Goal: Transaction & Acquisition: Obtain resource

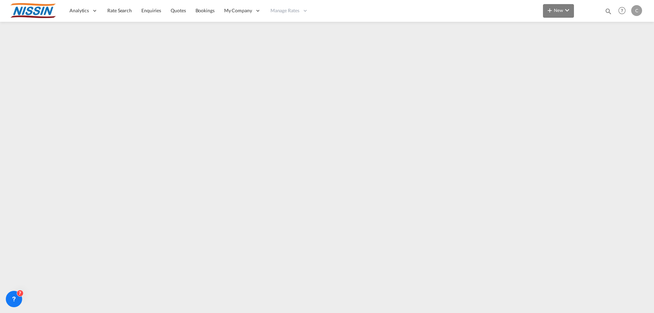
click at [568, 11] on md-icon "icon-chevron-down" at bounding box center [567, 10] width 8 height 8
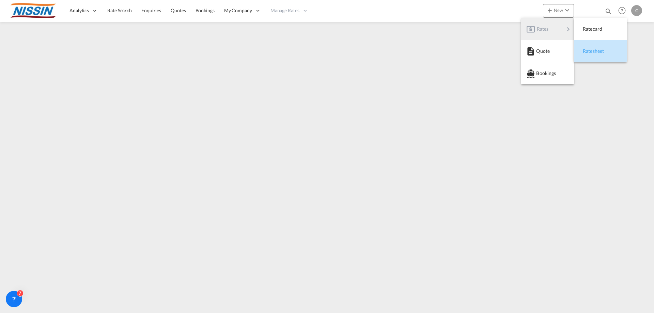
click at [590, 50] on span "Ratesheet" at bounding box center [586, 51] width 7 height 14
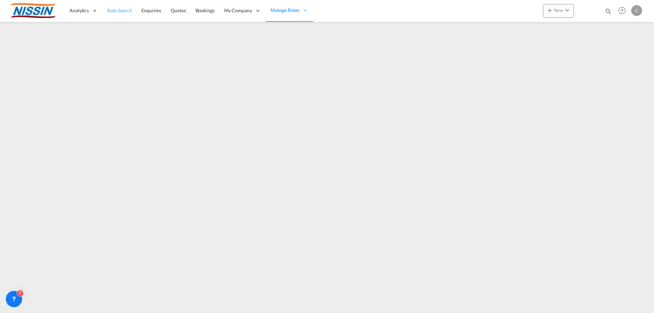
click at [112, 12] on span "Rate Search" at bounding box center [119, 10] width 25 height 6
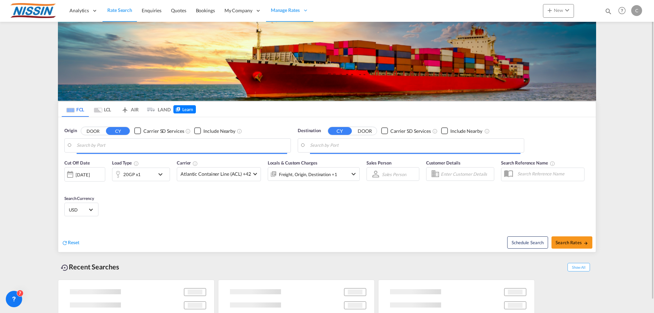
type input "[GEOGRAPHIC_DATA], [GEOGRAPHIC_DATA], USLGB"
type input "[GEOGRAPHIC_DATA], JPTYO"
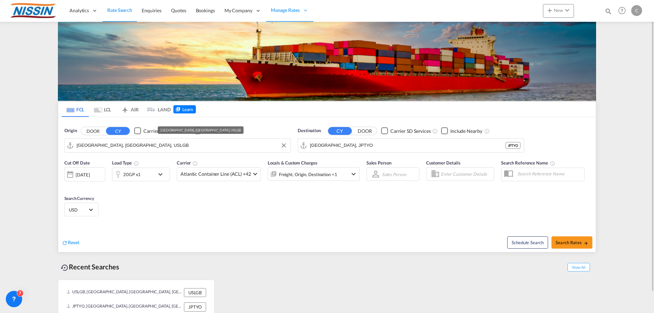
click at [161, 142] on input "[GEOGRAPHIC_DATA], [GEOGRAPHIC_DATA], USLGB" at bounding box center [182, 145] width 211 height 10
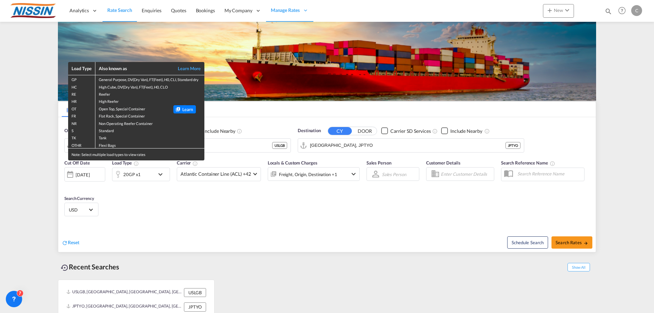
click at [281, 116] on div "Load Type Also known as Learn More GP General Purpose, DV(Dry Van), FT(Feet), H…" at bounding box center [327, 156] width 654 height 313
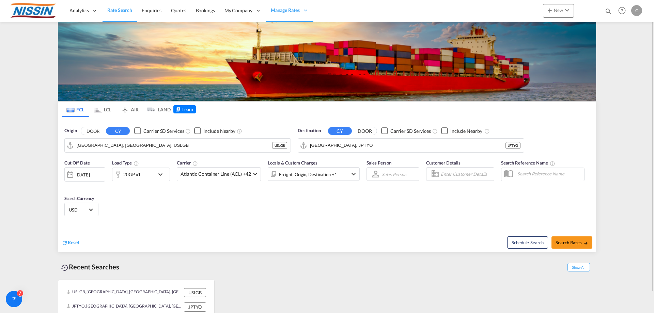
click at [134, 109] on md-tab-item "AIR" at bounding box center [129, 109] width 27 height 15
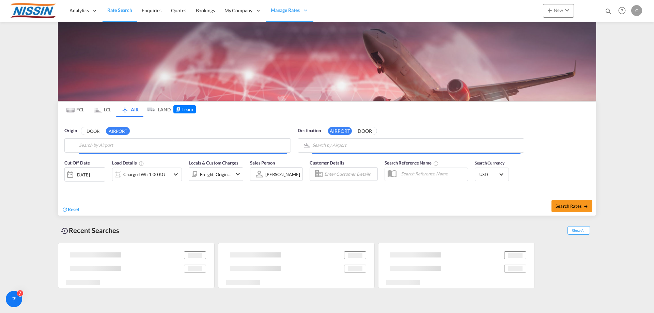
type input "Los Angeles International, [GEOGRAPHIC_DATA], [GEOGRAPHIC_DATA]"
type input "[PERSON_NAME] [PERSON_NAME] International, [GEOGRAPHIC_DATA], SYD"
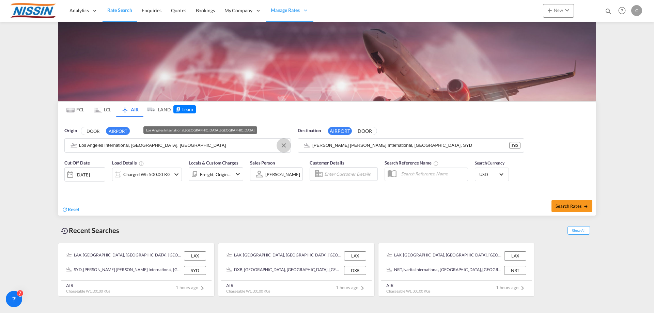
click at [285, 144] on button "Clear Input" at bounding box center [284, 145] width 10 height 10
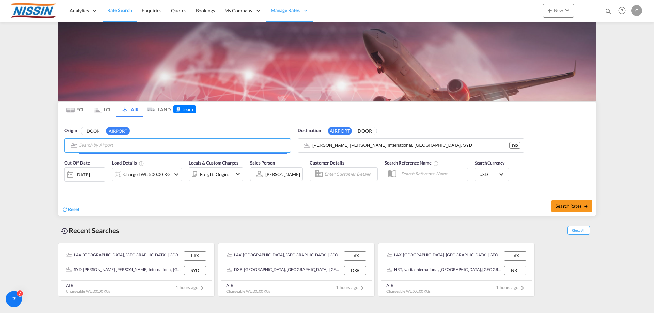
click at [196, 145] on input "Search by Airport" at bounding box center [183, 145] width 208 height 10
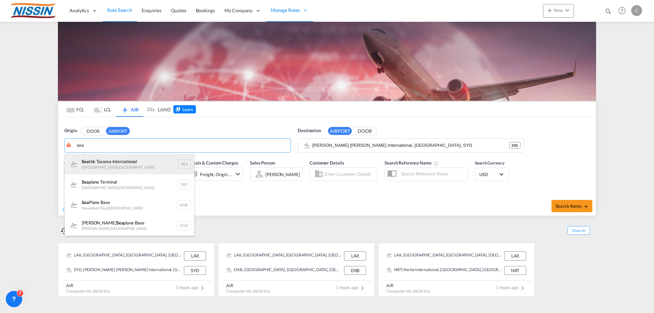
click at [142, 159] on div "Sea ttle Tacoma International [GEOGRAPHIC_DATA] , [GEOGRAPHIC_DATA]" at bounding box center [129, 164] width 129 height 20
type input "Seattle Tacoma International, [GEOGRAPHIC_DATA], SEA"
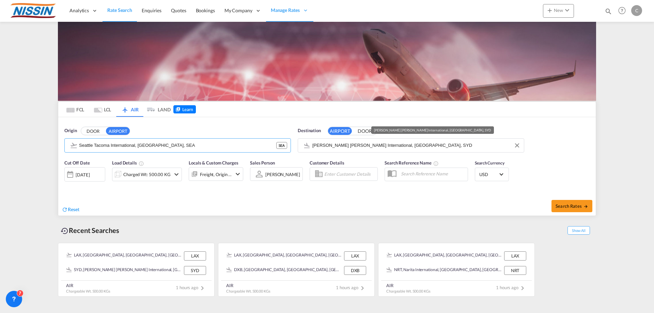
click at [324, 143] on input "[PERSON_NAME] [PERSON_NAME] International, [GEOGRAPHIC_DATA], SYD" at bounding box center [416, 145] width 208 height 10
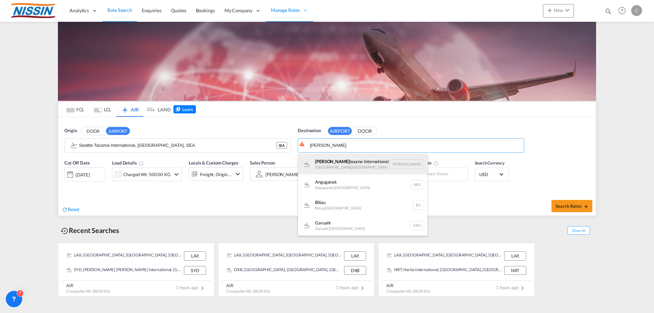
click at [388, 162] on div "[PERSON_NAME] International [GEOGRAPHIC_DATA] , [GEOGRAPHIC_DATA] [PERSON_NAME]" at bounding box center [362, 164] width 129 height 20
type input "Melbourne International, [GEOGRAPHIC_DATA], [GEOGRAPHIC_DATA]"
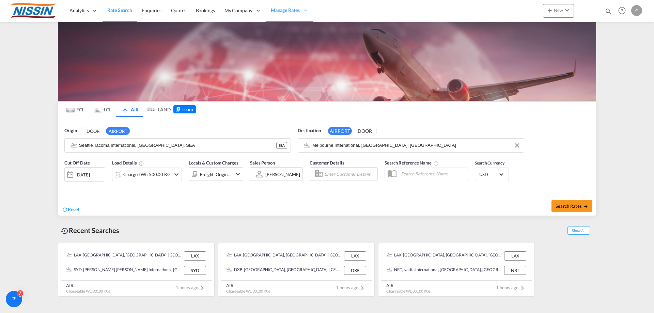
click at [90, 175] on div "[DATE]" at bounding box center [83, 175] width 14 height 6
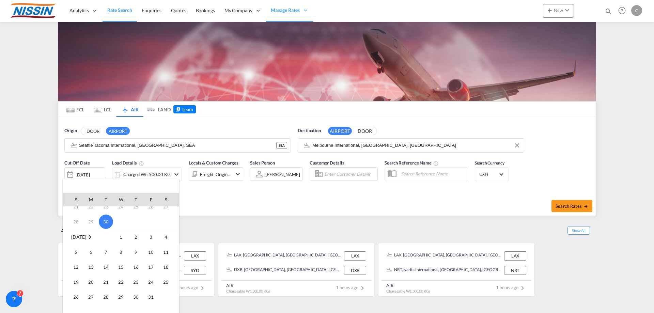
scroll to position [68, 0]
click at [149, 236] on span "3" at bounding box center [151, 237] width 14 height 14
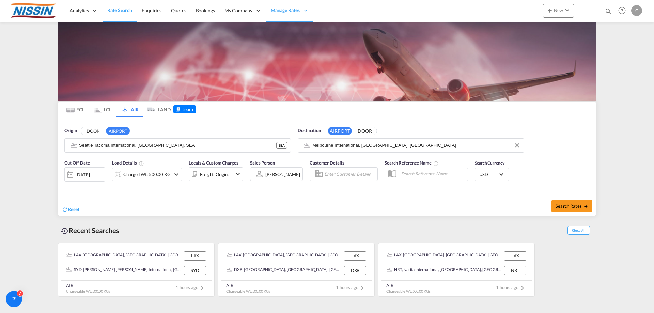
click at [176, 173] on md-icon "icon-chevron-down" at bounding box center [176, 174] width 8 height 8
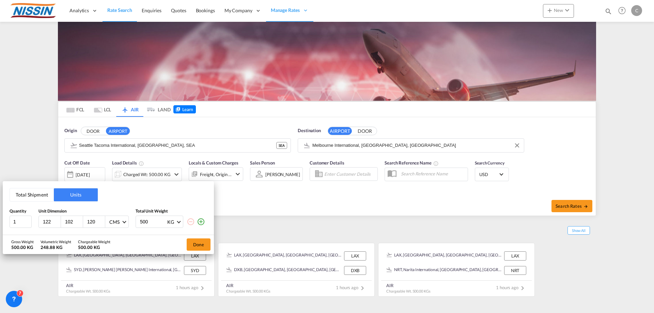
click at [52, 222] on input "122" at bounding box center [51, 222] width 18 height 6
type input "100"
click at [49, 221] on input "122" at bounding box center [51, 222] width 18 height 6
type input "1"
type input "100"
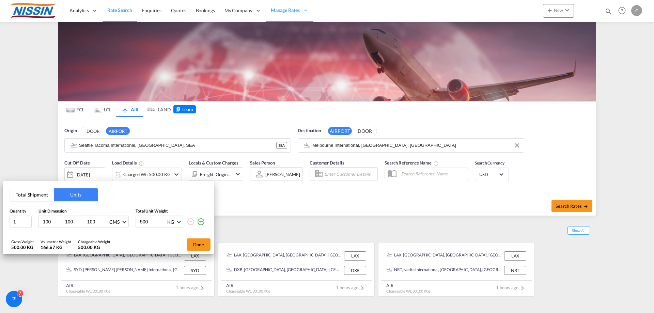
type input "100"
click at [197, 242] on button "Done" at bounding box center [199, 245] width 24 height 12
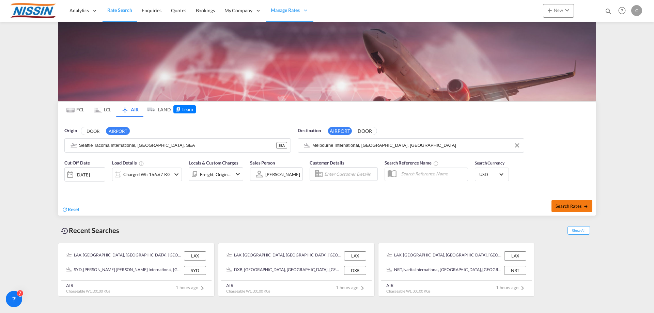
click at [569, 204] on span "Search Rates" at bounding box center [572, 205] width 33 height 5
type input "SEA to [PERSON_NAME] / [DATE]"
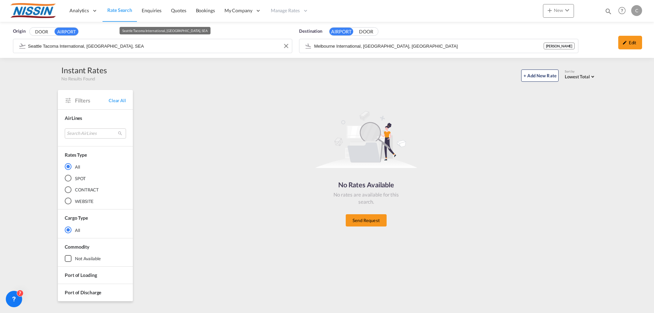
click at [216, 49] on input "Seattle Tacoma International, [GEOGRAPHIC_DATA], SEA" at bounding box center [158, 46] width 261 height 10
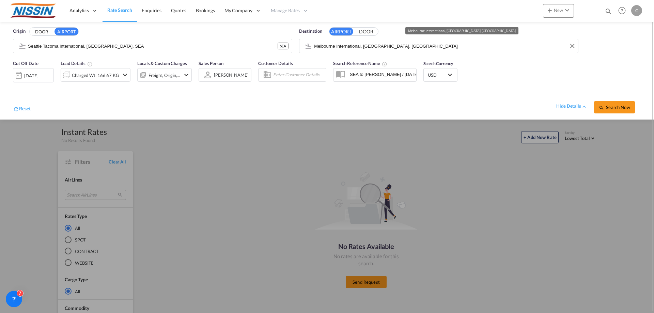
click at [457, 40] on md-autocomplete "Melbourne International, [GEOGRAPHIC_DATA], [GEOGRAPHIC_DATA]" at bounding box center [444, 46] width 261 height 12
click at [427, 47] on input "Melbourne International, [GEOGRAPHIC_DATA], [GEOGRAPHIC_DATA]" at bounding box center [444, 46] width 261 height 10
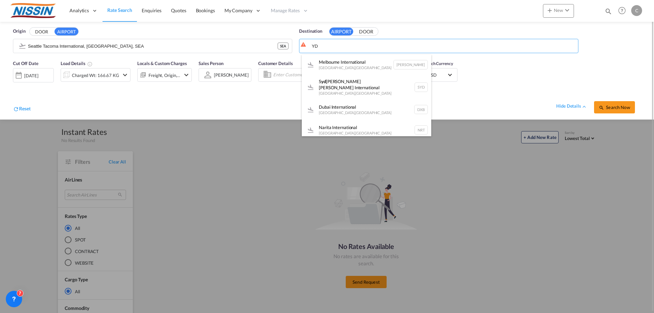
type input "Y"
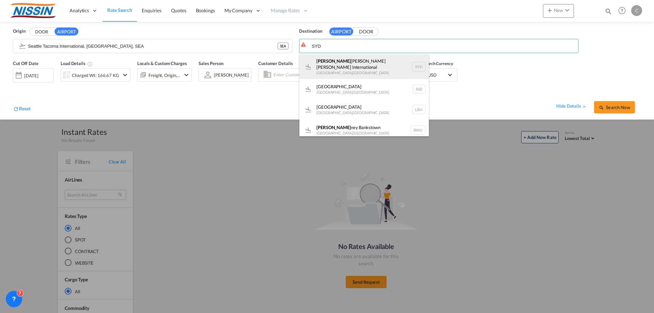
click at [378, 61] on div "[PERSON_NAME] Kingsford [PERSON_NAME] International [GEOGRAPHIC_DATA] , [GEOGRA…" at bounding box center [363, 67] width 129 height 25
type input "[PERSON_NAME] [PERSON_NAME] International, [GEOGRAPHIC_DATA], SYD"
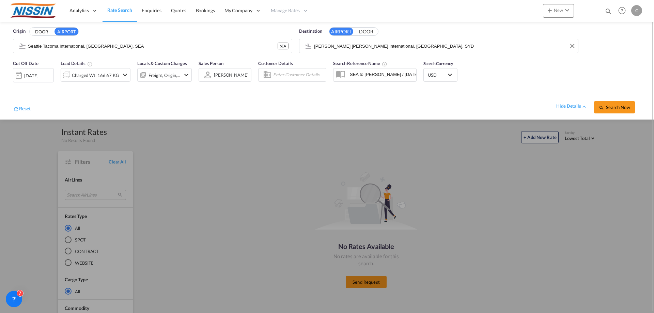
click at [36, 75] on div "[DATE]" at bounding box center [31, 76] width 14 height 6
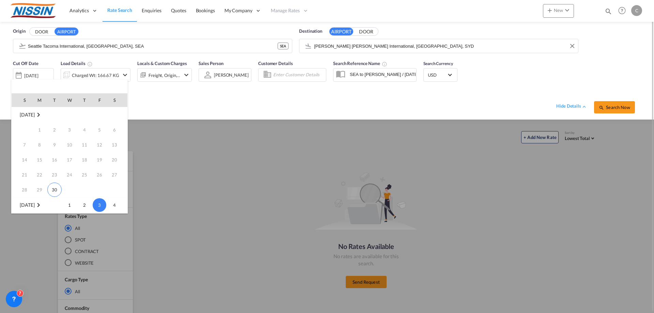
scroll to position [90, 0]
click at [117, 117] on span "4" at bounding box center [115, 115] width 14 height 14
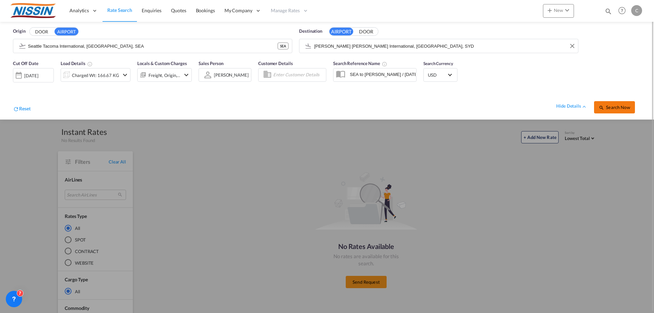
click at [609, 107] on span "Search Now" at bounding box center [614, 107] width 31 height 5
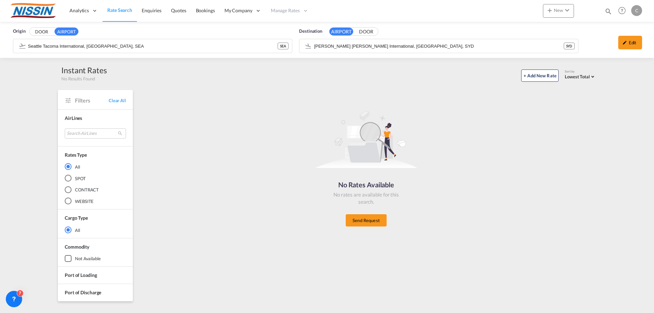
click at [66, 33] on button "AIRPORT" at bounding box center [67, 32] width 24 height 8
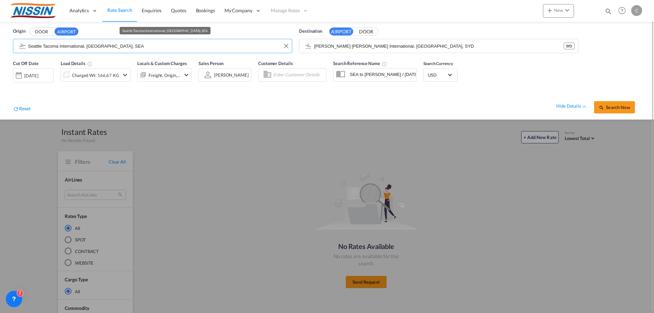
click at [194, 45] on input "Seattle Tacoma International, [GEOGRAPHIC_DATA], SEA" at bounding box center [158, 46] width 261 height 10
click at [286, 45] on button "Clear Input" at bounding box center [286, 46] width 10 height 10
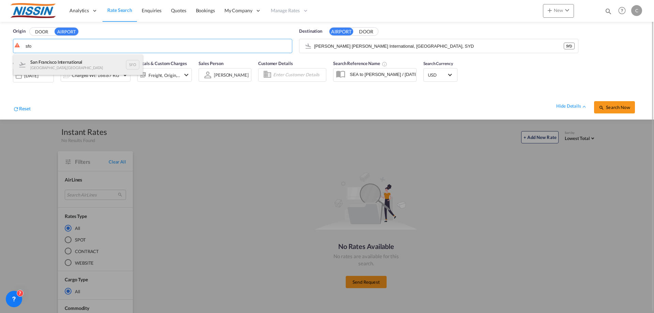
click at [93, 59] on div "San Francisco International [GEOGRAPHIC_DATA] , [GEOGRAPHIC_DATA] SFO" at bounding box center [77, 65] width 129 height 20
type input "San Francisco International, [GEOGRAPHIC_DATA], [GEOGRAPHIC_DATA]"
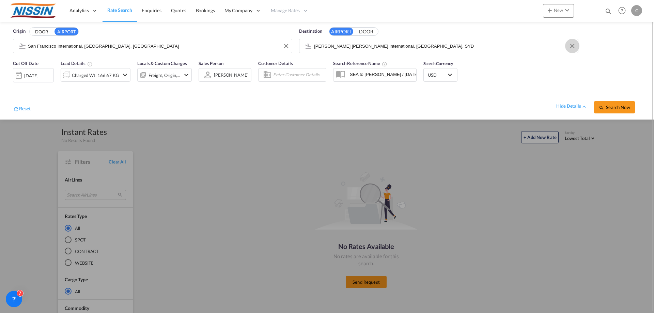
click at [572, 44] on button "Clear Input" at bounding box center [572, 46] width 10 height 10
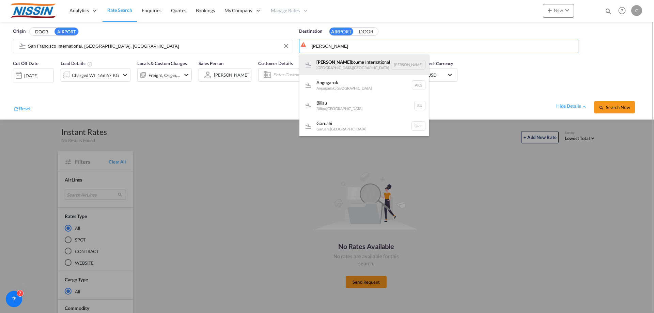
click at [360, 64] on div "[PERSON_NAME] International [GEOGRAPHIC_DATA] , [GEOGRAPHIC_DATA] [PERSON_NAME]" at bounding box center [363, 65] width 129 height 20
type input "Melbourne International, [GEOGRAPHIC_DATA], [GEOGRAPHIC_DATA]"
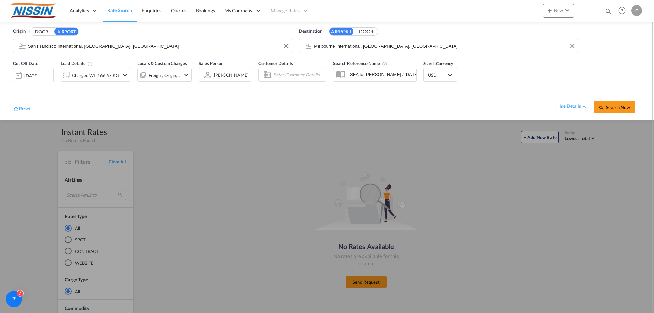
click at [34, 77] on div "[DATE]" at bounding box center [31, 76] width 14 height 6
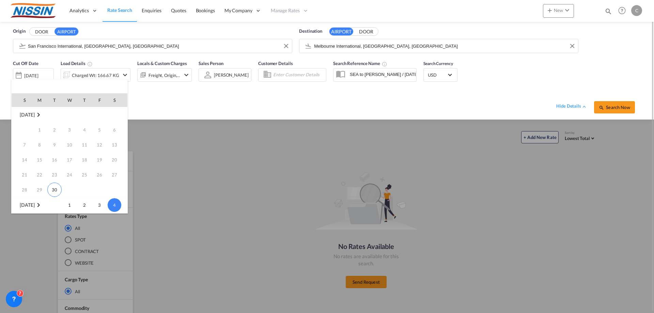
scroll to position [90, 0]
click at [116, 112] on span "4" at bounding box center [115, 115] width 14 height 14
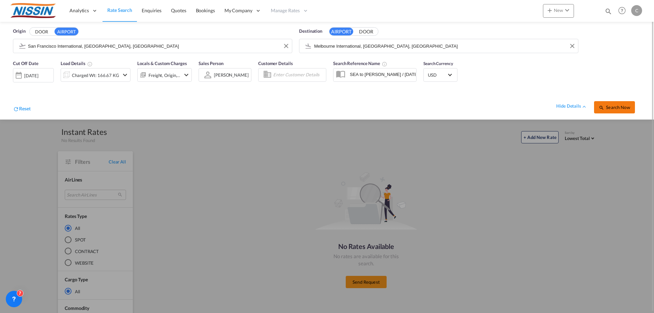
click at [619, 104] on button "Search Now" at bounding box center [614, 107] width 41 height 12
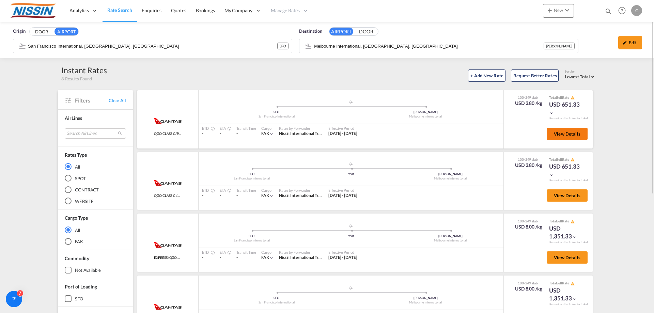
click at [555, 135] on span "View Details" at bounding box center [567, 133] width 27 height 5
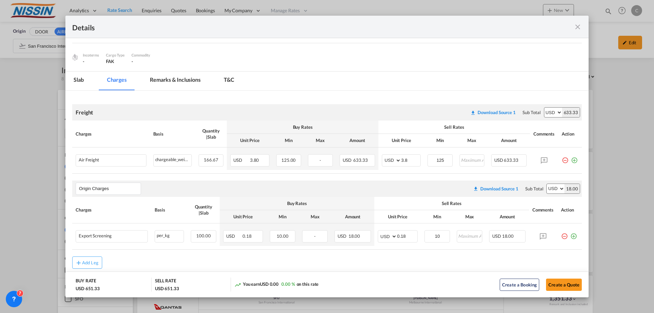
scroll to position [68, 0]
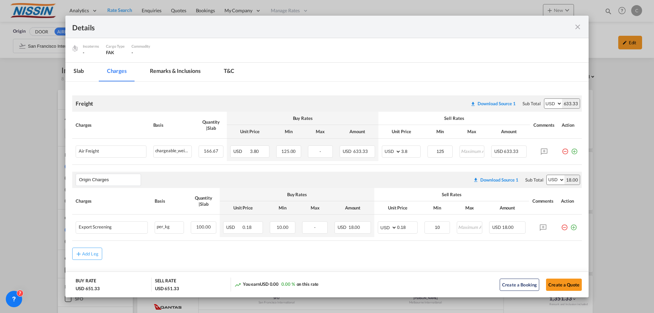
click at [578, 27] on md-icon "icon-close fg-AAA8AD m-0 cursor" at bounding box center [578, 27] width 8 height 8
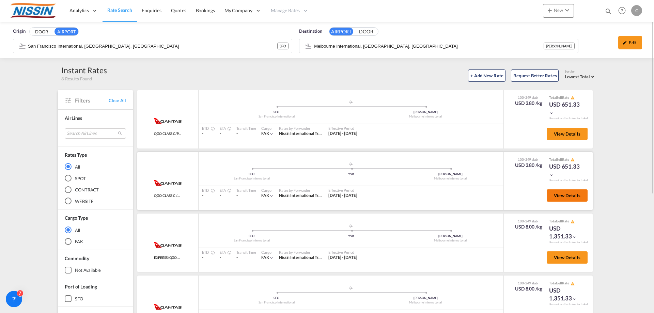
click at [565, 197] on span "View Details" at bounding box center [567, 195] width 27 height 5
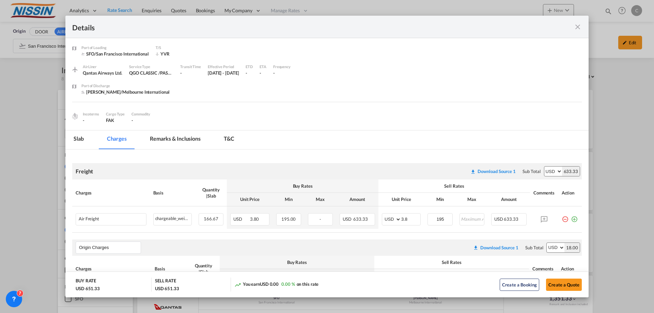
scroll to position [0, 0]
click at [578, 25] on md-icon "icon-close fg-AAA8AD m-0 cursor" at bounding box center [578, 27] width 8 height 8
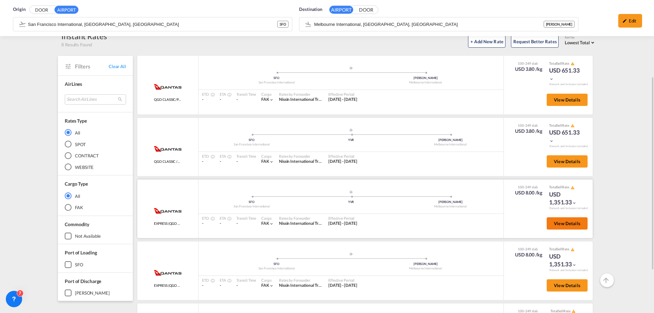
scroll to position [68, 0]
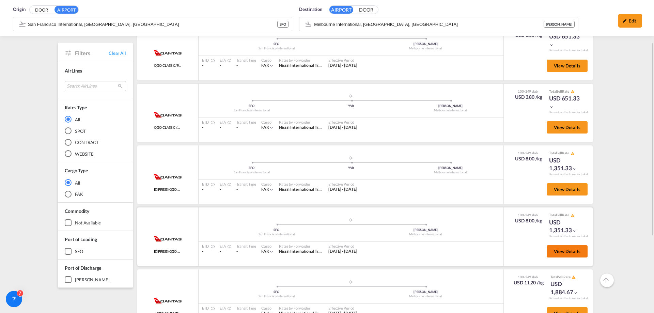
click at [554, 250] on span "View Details" at bounding box center [567, 251] width 27 height 5
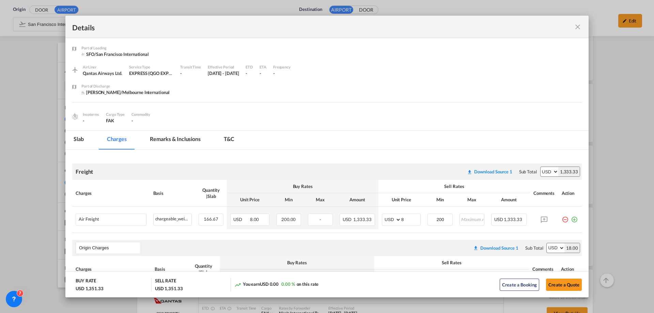
click at [580, 29] on md-icon "icon-close fg-AAA8AD m-0 cursor" at bounding box center [578, 27] width 8 height 8
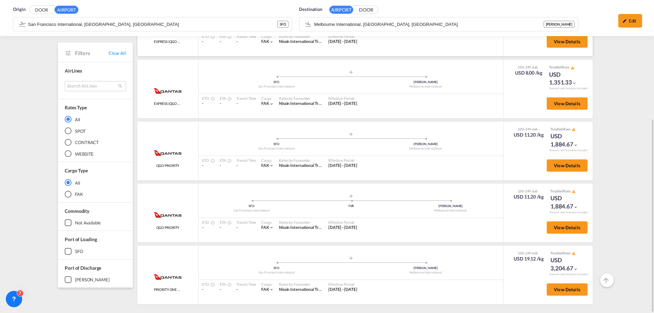
scroll to position [34, 0]
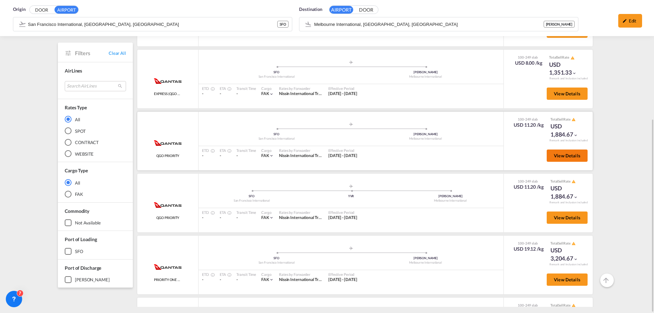
click at [558, 156] on span "View Details" at bounding box center [567, 155] width 27 height 5
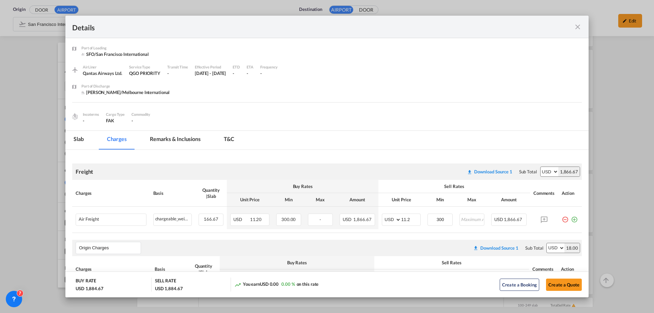
click at [578, 26] on md-icon "icon-close fg-AAA8AD m-0 cursor" at bounding box center [578, 27] width 8 height 8
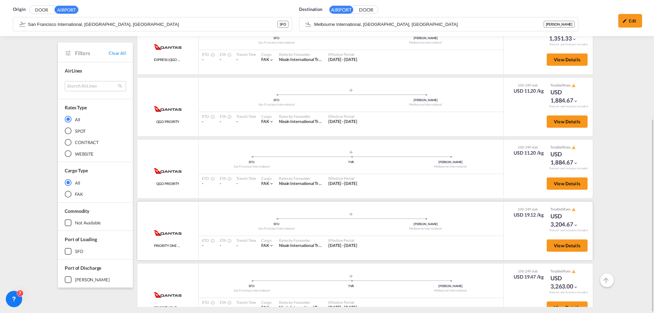
scroll to position [87, 0]
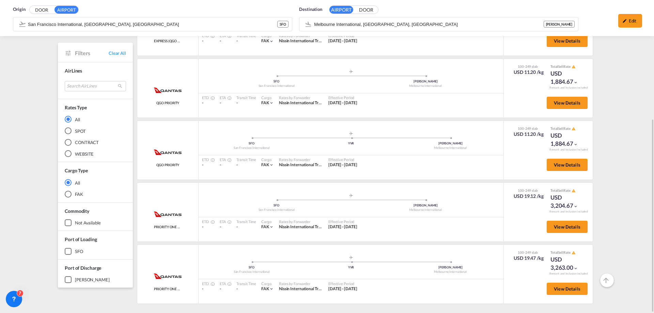
drag, startPoint x: 606, startPoint y: 279, endPoint x: 606, endPoint y: 203, distance: 76.3
click at [606, 203] on div "Origin DOOR AIRPORT [GEOGRAPHIC_DATA], [GEOGRAPHIC_DATA], SFO SFO Destination A…" at bounding box center [327, 71] width 654 height 483
click at [562, 231] on button "View Details" at bounding box center [567, 227] width 41 height 12
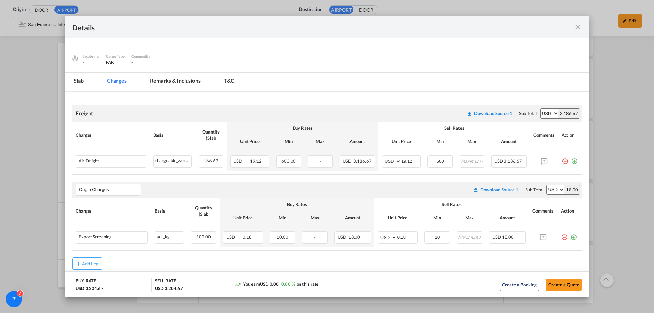
scroll to position [77, 0]
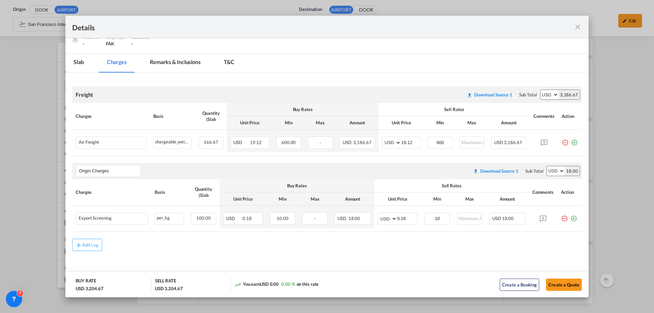
click at [578, 25] on md-icon "icon-close fg-AAA8AD m-0 cursor" at bounding box center [578, 27] width 8 height 8
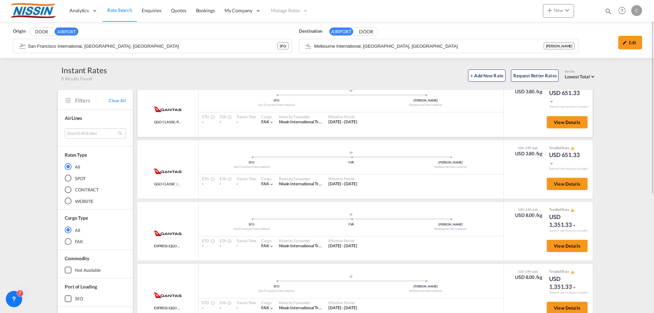
scroll to position [0, 0]
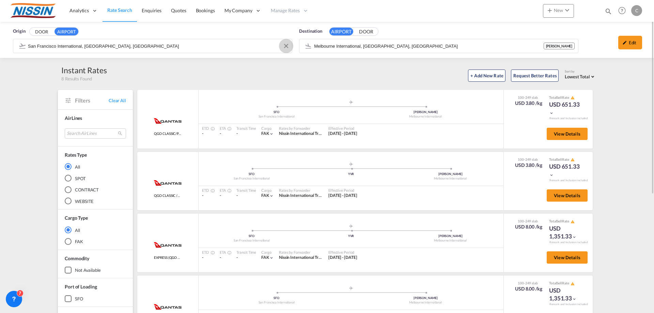
click at [287, 43] on button "Clear Input" at bounding box center [286, 46] width 10 height 10
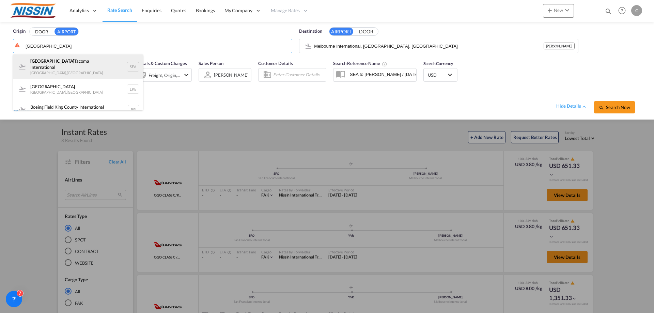
click at [59, 61] on div "Seattle Tacoma International [GEOGRAPHIC_DATA] , [GEOGRAPHIC_DATA]" at bounding box center [77, 67] width 129 height 25
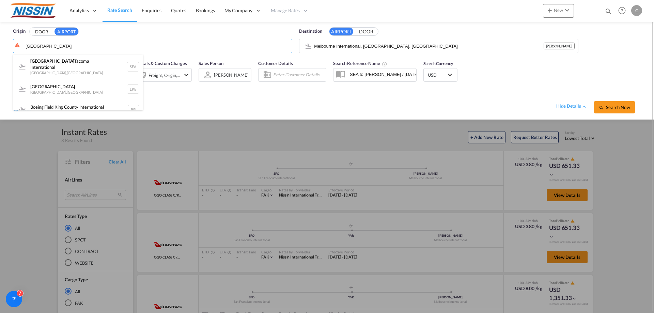
type input "Seattle Tacoma International, [GEOGRAPHIC_DATA], SEA"
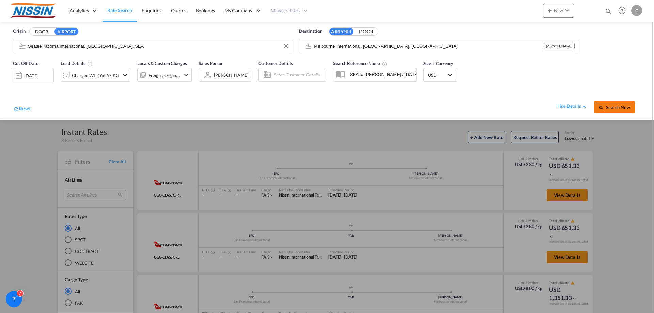
click at [616, 108] on span "Search Now" at bounding box center [614, 107] width 31 height 5
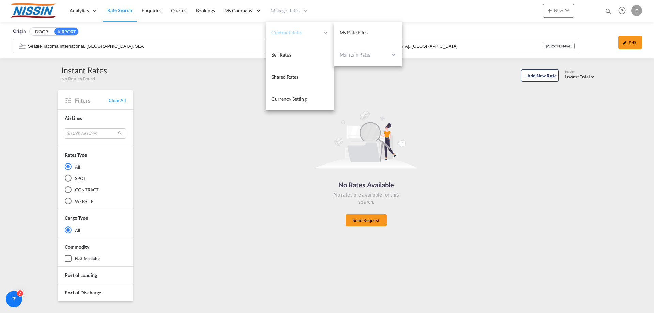
click at [298, 34] on span "Contract Rates" at bounding box center [296, 32] width 48 height 7
click at [350, 32] on span "My Rate Files" at bounding box center [354, 33] width 28 height 6
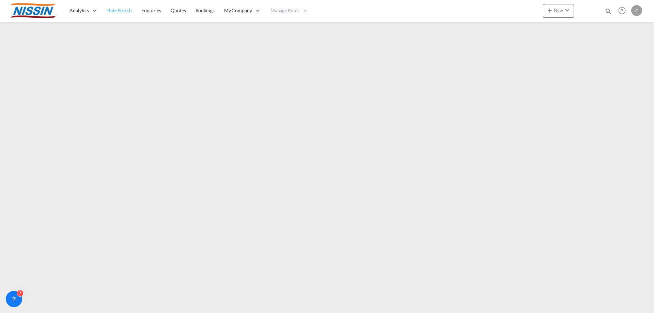
click at [122, 8] on span "Rate Search" at bounding box center [119, 10] width 25 height 6
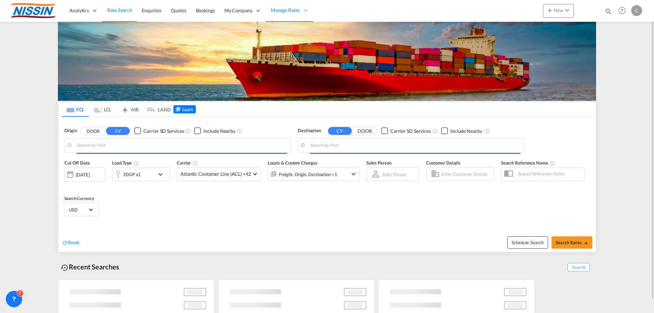
click at [130, 108] on md-tab-item "AIR" at bounding box center [129, 109] width 27 height 15
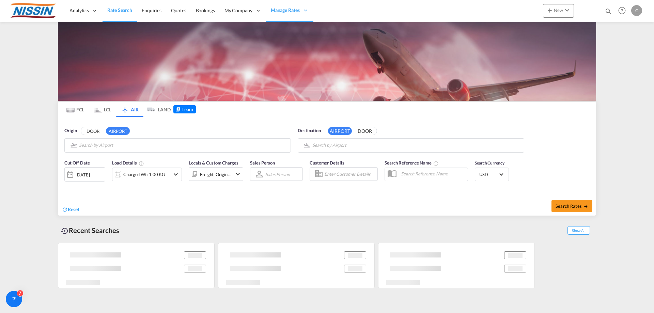
type input "Seattle Tacoma International, [GEOGRAPHIC_DATA], SEA"
type input "Melbourne International, [GEOGRAPHIC_DATA], [GEOGRAPHIC_DATA]"
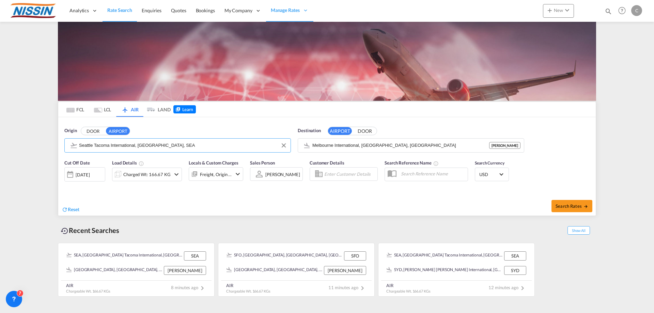
click at [117, 144] on input "Seattle Tacoma International, [GEOGRAPHIC_DATA], SEA" at bounding box center [183, 145] width 208 height 10
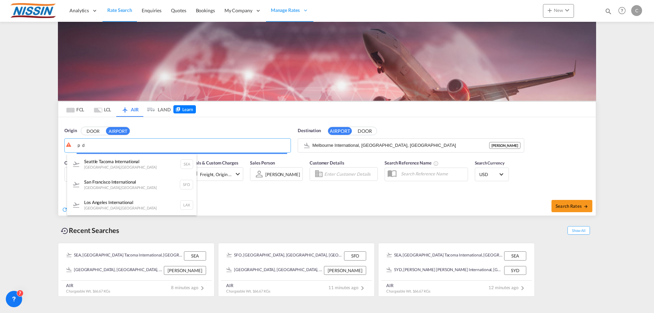
type input "ｐ"
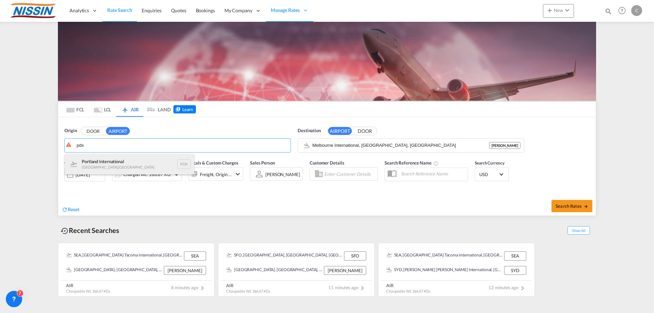
click at [92, 160] on div "Portland International [GEOGRAPHIC_DATA] , [GEOGRAPHIC_DATA] PDX" at bounding box center [129, 164] width 129 height 20
type input "Portland International, [GEOGRAPHIC_DATA], [GEOGRAPHIC_DATA]"
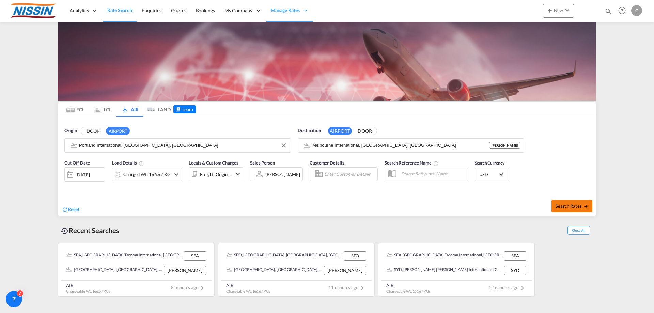
click at [582, 204] on span "Search Rates" at bounding box center [572, 205] width 33 height 5
type input "PDX to [PERSON_NAME] / [DATE]"
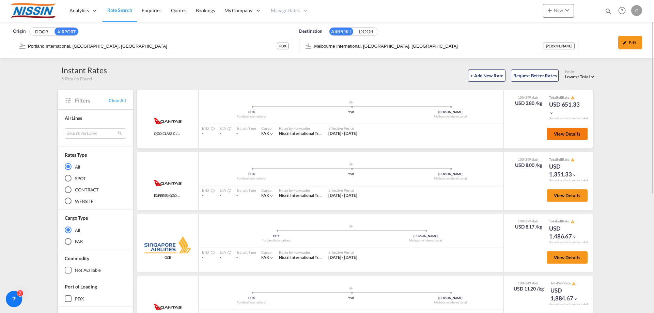
click at [565, 136] on span "View Details" at bounding box center [567, 133] width 27 height 5
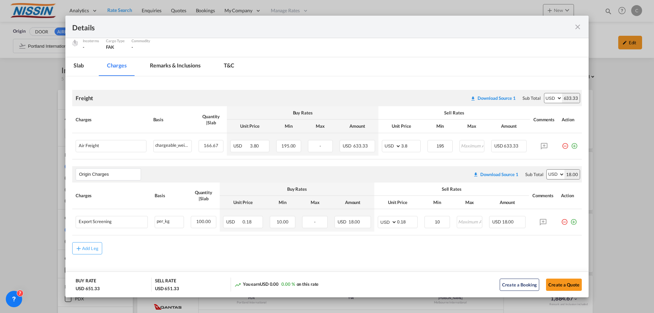
scroll to position [77, 0]
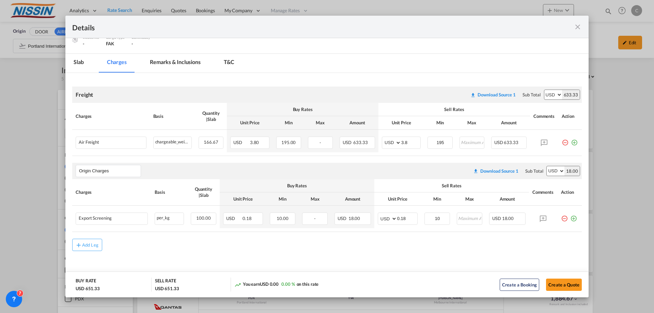
click at [579, 29] on md-icon "icon-close fg-AAA8AD m-0 cursor" at bounding box center [578, 27] width 8 height 8
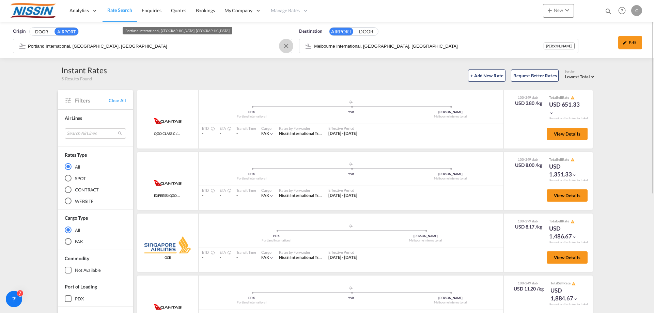
click at [286, 45] on button "Clear Input" at bounding box center [286, 46] width 10 height 10
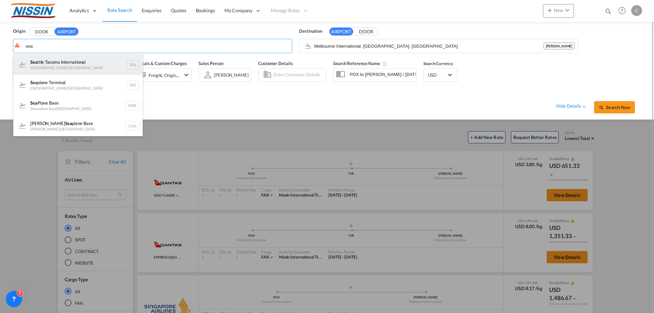
click at [109, 62] on div "Sea ttle Tacoma International [GEOGRAPHIC_DATA] , [GEOGRAPHIC_DATA]" at bounding box center [77, 65] width 129 height 20
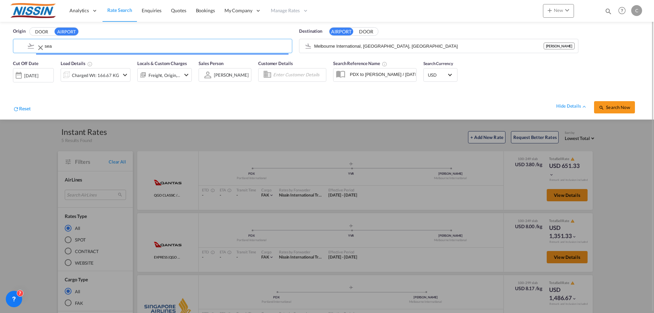
type input "Seattle Tacoma International, [GEOGRAPHIC_DATA], SEA"
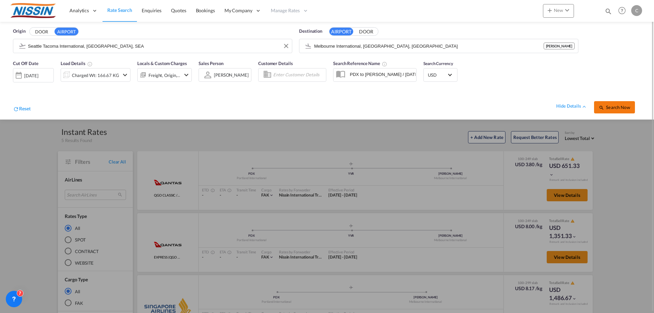
click at [613, 109] on span "Search Now" at bounding box center [614, 107] width 31 height 5
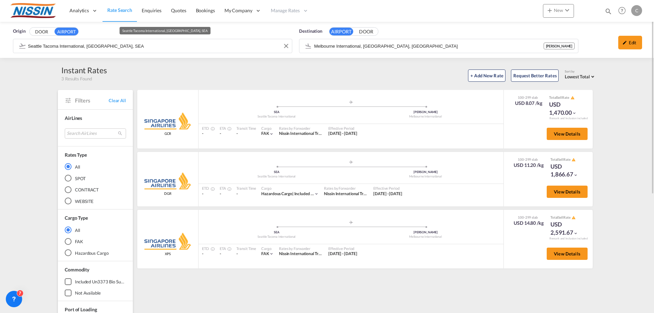
click at [187, 49] on input "Seattle Tacoma International, [GEOGRAPHIC_DATA], SEA" at bounding box center [158, 46] width 261 height 10
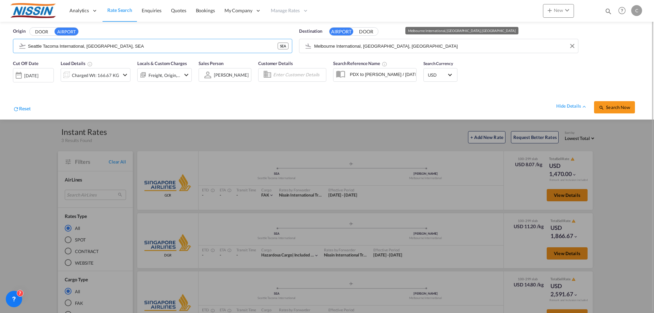
click at [445, 47] on input "Melbourne International, [GEOGRAPHIC_DATA], [GEOGRAPHIC_DATA]" at bounding box center [444, 46] width 261 height 10
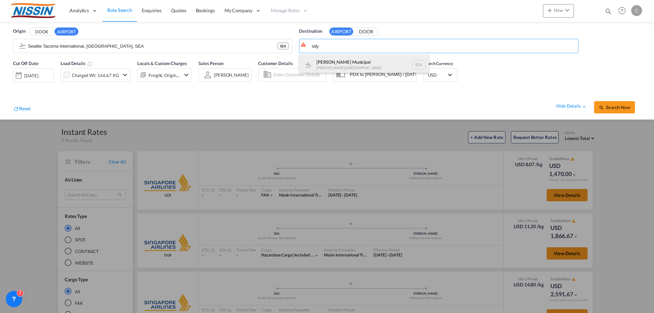
click at [376, 62] on div "[PERSON_NAME] Municipal [GEOGRAPHIC_DATA] , [GEOGRAPHIC_DATA] SDY" at bounding box center [363, 65] width 129 height 20
type input "[PERSON_NAME] Municipal, [GEOGRAPHIC_DATA], [GEOGRAPHIC_DATA]"
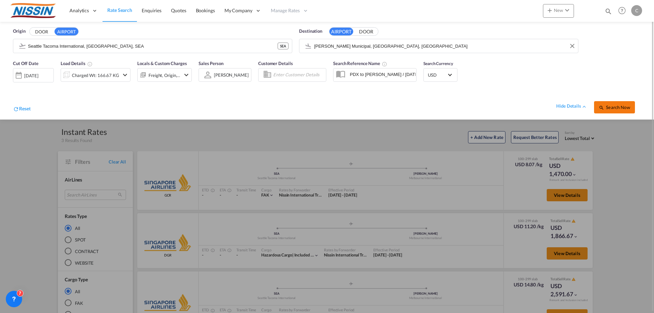
click at [609, 107] on span "Search Now" at bounding box center [614, 107] width 31 height 5
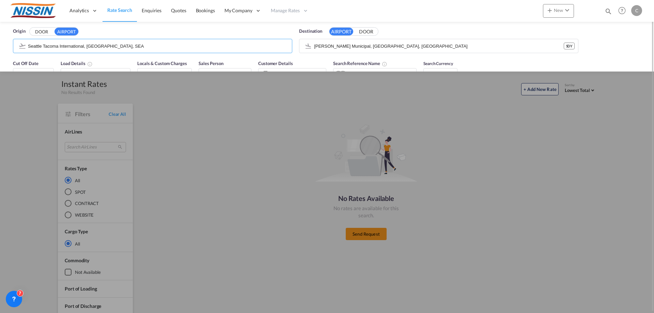
click at [142, 45] on input "Seattle Tacoma International, [GEOGRAPHIC_DATA], SEA" at bounding box center [158, 46] width 261 height 10
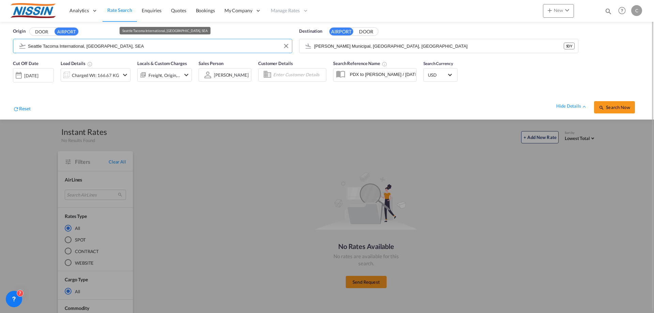
click at [154, 47] on input "Seattle Tacoma International, [GEOGRAPHIC_DATA], SEA" at bounding box center [158, 46] width 261 height 10
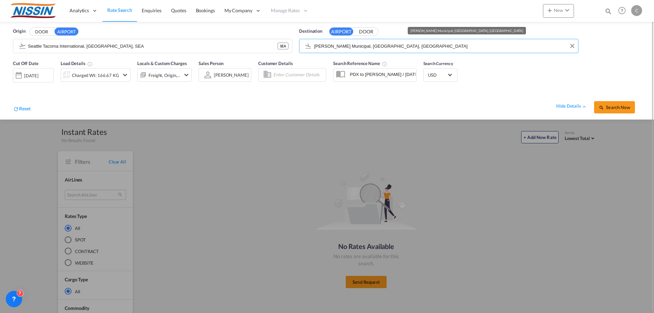
click at [419, 47] on input "[PERSON_NAME] Municipal, [GEOGRAPHIC_DATA], [GEOGRAPHIC_DATA]" at bounding box center [444, 46] width 261 height 10
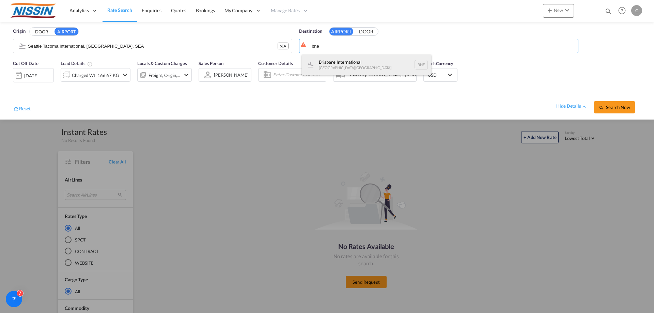
click at [374, 62] on div "Brisbane International [GEOGRAPHIC_DATA] , [GEOGRAPHIC_DATA] BNE" at bounding box center [366, 65] width 129 height 20
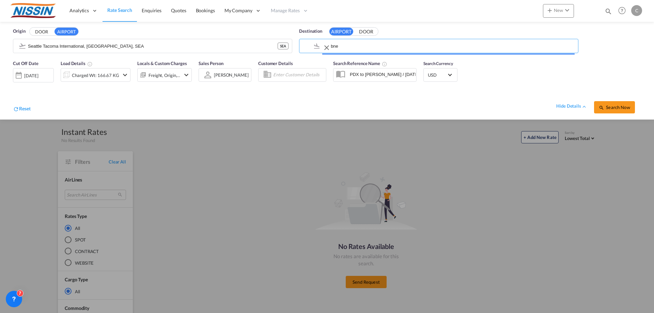
type input "Brisbane International, [GEOGRAPHIC_DATA], [GEOGRAPHIC_DATA]"
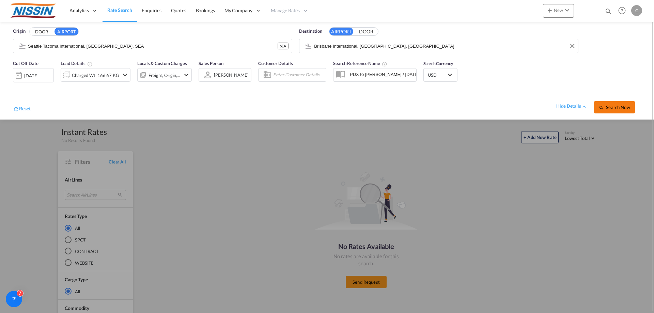
click at [619, 105] on span "Search Now" at bounding box center [614, 107] width 31 height 5
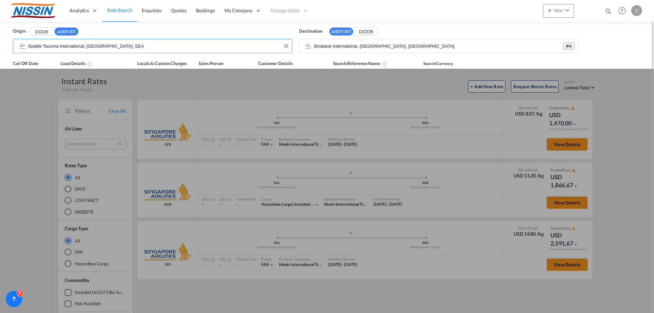
click at [141, 47] on input "Seattle Tacoma International, [GEOGRAPHIC_DATA], SEA" at bounding box center [158, 46] width 261 height 10
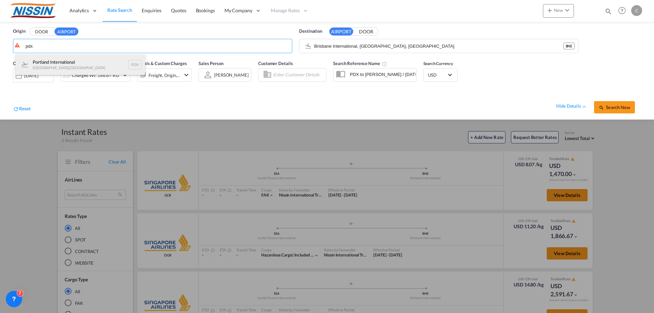
click at [113, 61] on div "Portland International [GEOGRAPHIC_DATA] , [GEOGRAPHIC_DATA] PDX" at bounding box center [80, 65] width 129 height 20
type input "Portland International, [GEOGRAPHIC_DATA], [GEOGRAPHIC_DATA]"
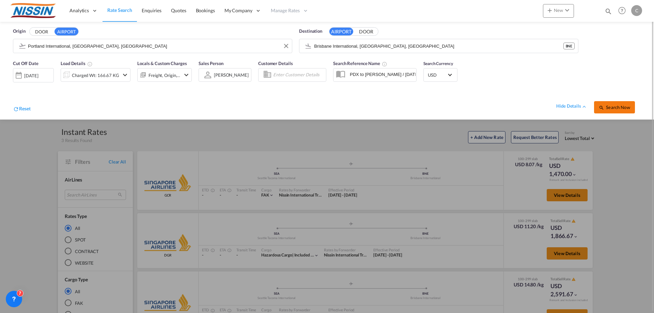
click at [622, 107] on span "Search Now" at bounding box center [614, 107] width 31 height 5
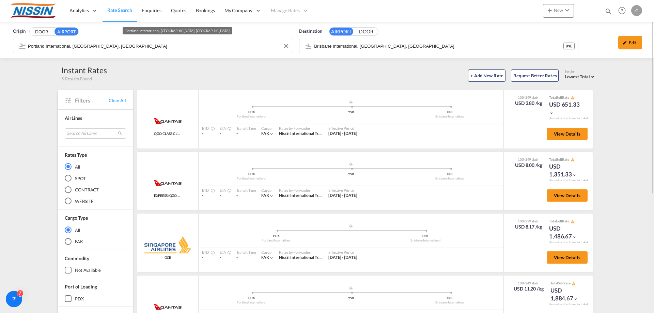
click at [159, 41] on md-autocomplete "Portland International, [GEOGRAPHIC_DATA], [GEOGRAPHIC_DATA]" at bounding box center [158, 46] width 261 height 12
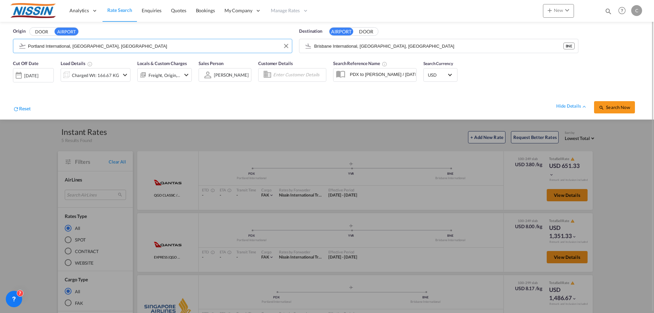
click at [219, 45] on input "Portland International, [GEOGRAPHIC_DATA], [GEOGRAPHIC_DATA]" at bounding box center [158, 46] width 261 height 10
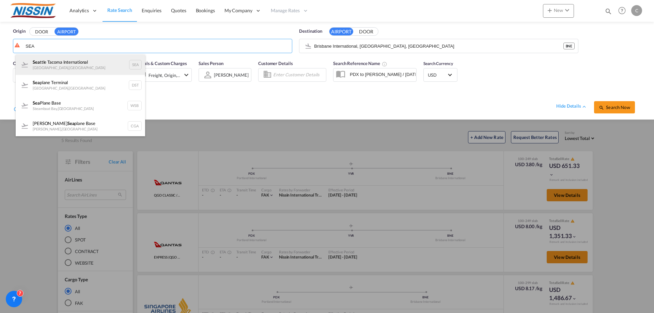
click at [108, 62] on div "Sea ttle Tacoma International [GEOGRAPHIC_DATA] , [GEOGRAPHIC_DATA]" at bounding box center [80, 65] width 129 height 20
type input "Seattle Tacoma International, [GEOGRAPHIC_DATA], SEA"
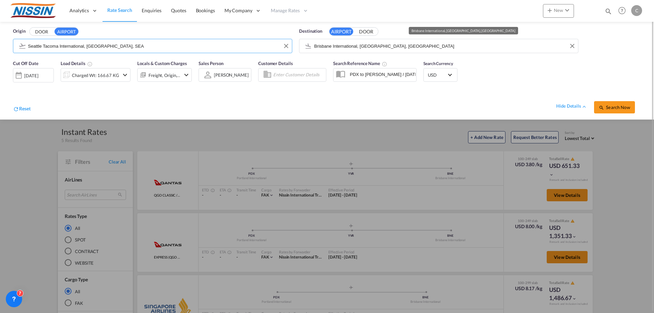
click at [454, 47] on input "Brisbane International, [GEOGRAPHIC_DATA], [GEOGRAPHIC_DATA]" at bounding box center [444, 46] width 261 height 10
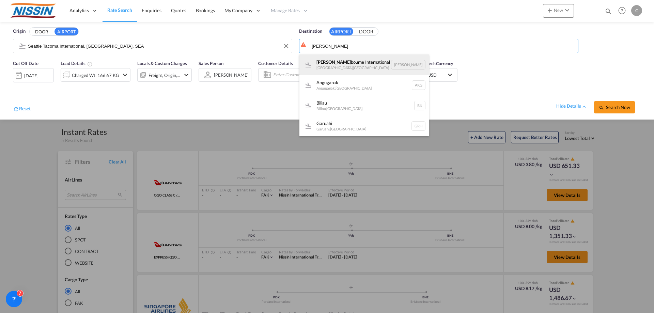
click at [381, 62] on div "[PERSON_NAME] International [GEOGRAPHIC_DATA] , [GEOGRAPHIC_DATA] [PERSON_NAME]" at bounding box center [363, 65] width 129 height 20
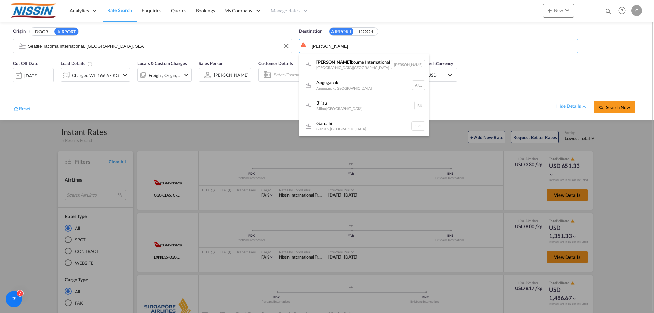
type input "Melbourne International, [GEOGRAPHIC_DATA], [GEOGRAPHIC_DATA]"
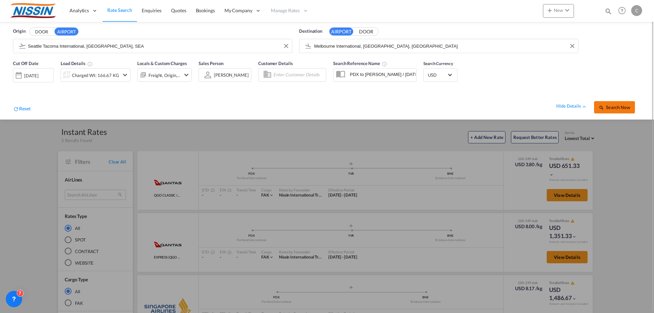
click at [615, 107] on span "Search Now" at bounding box center [614, 107] width 31 height 5
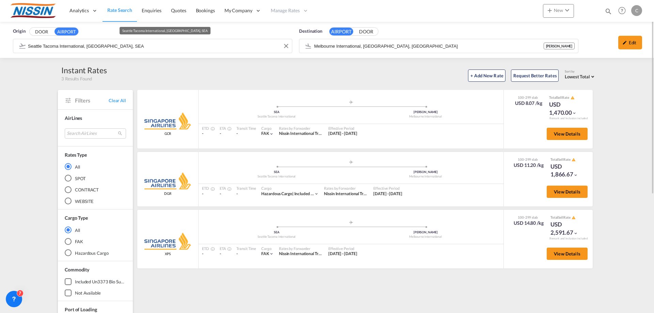
click at [168, 47] on input "Seattle Tacoma International, [GEOGRAPHIC_DATA], SEA" at bounding box center [158, 46] width 261 height 10
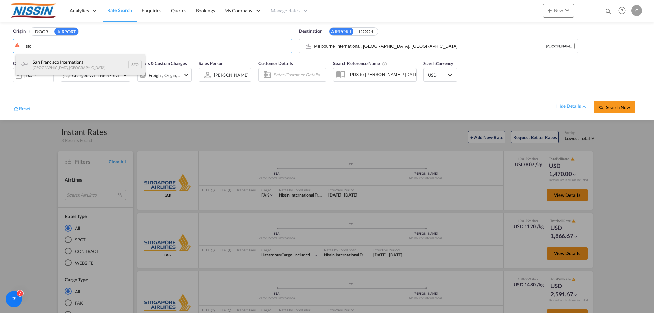
click at [93, 64] on div "San Francisco International [GEOGRAPHIC_DATA] , [GEOGRAPHIC_DATA] SFO" at bounding box center [80, 65] width 129 height 20
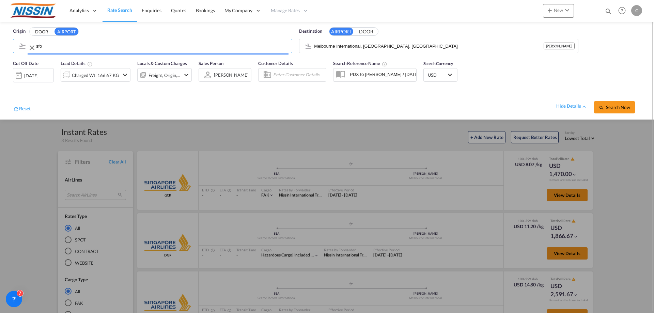
type input "San Francisco International, [GEOGRAPHIC_DATA], [GEOGRAPHIC_DATA]"
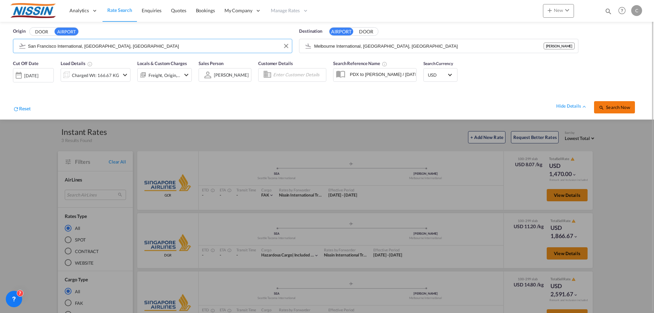
click at [619, 111] on button "Search Now" at bounding box center [614, 107] width 41 height 12
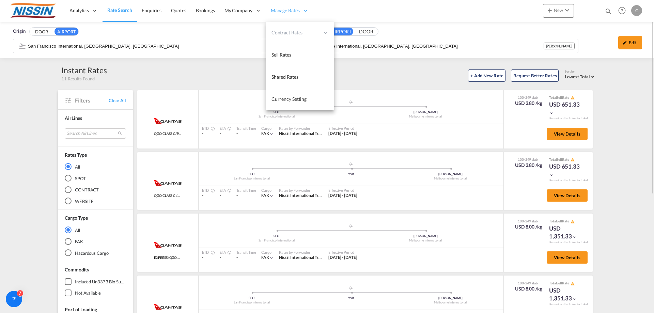
click at [299, 9] on div "Manage Rates" at bounding box center [289, 11] width 47 height 22
click at [303, 35] on span "Contract Rates" at bounding box center [296, 32] width 48 height 7
click at [354, 34] on span "My Rate Files" at bounding box center [354, 33] width 28 height 6
